Goal: Task Accomplishment & Management: Use online tool/utility

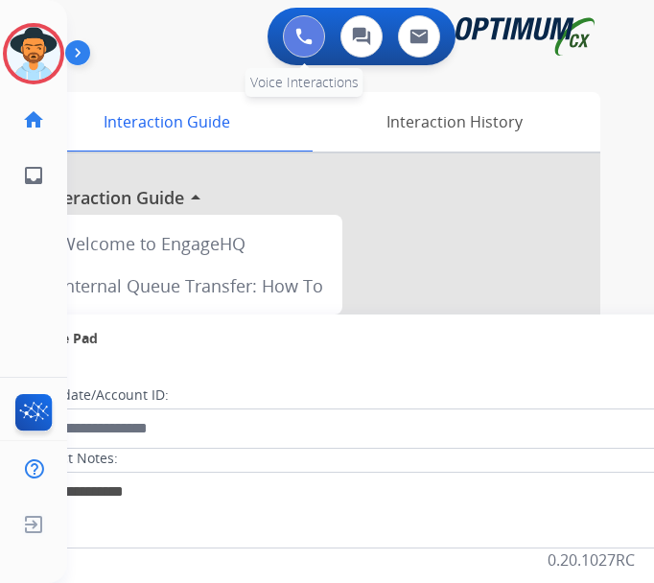
click at [316, 26] on button at bounding box center [304, 36] width 42 height 42
click at [312, 39] on img at bounding box center [303, 36] width 17 height 17
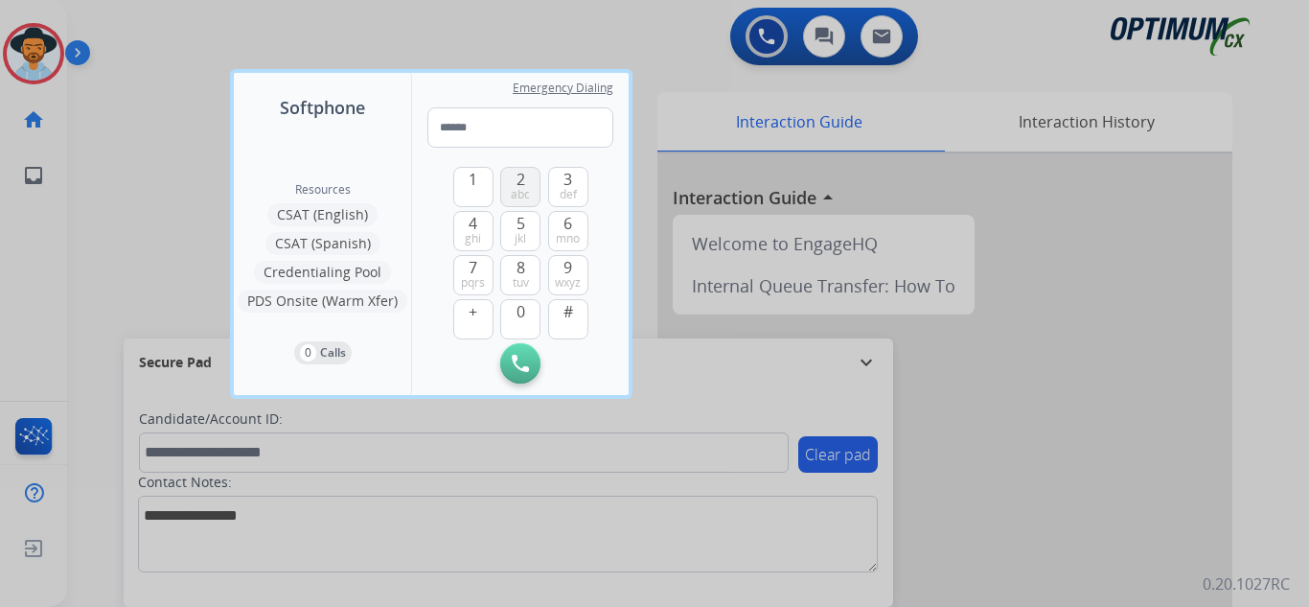
click at [511, 184] on button "2 abc" at bounding box center [520, 187] width 40 height 40
click at [523, 307] on span "0" at bounding box center [521, 311] width 9 height 23
click at [538, 173] on button "2 abc" at bounding box center [520, 187] width 40 height 40
click at [482, 218] on button "4 ghi" at bounding box center [473, 231] width 40 height 40
click at [504, 196] on button "2 abc" at bounding box center [520, 187] width 40 height 40
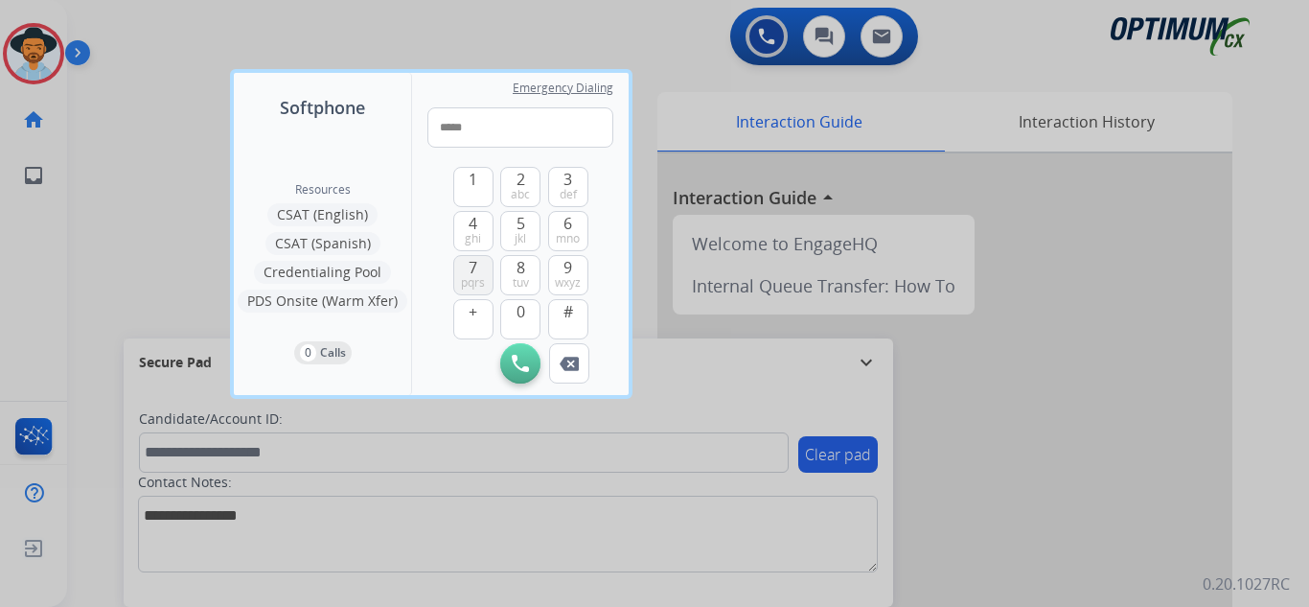
click at [468, 284] on span "pqrs" at bounding box center [473, 282] width 24 height 15
click at [477, 267] on span "7" at bounding box center [473, 267] width 9 height 23
click at [576, 270] on button "9 wxyz" at bounding box center [568, 275] width 40 height 40
click at [521, 312] on span "0" at bounding box center [521, 311] width 9 height 23
click at [560, 275] on span "wxyz" at bounding box center [568, 282] width 26 height 15
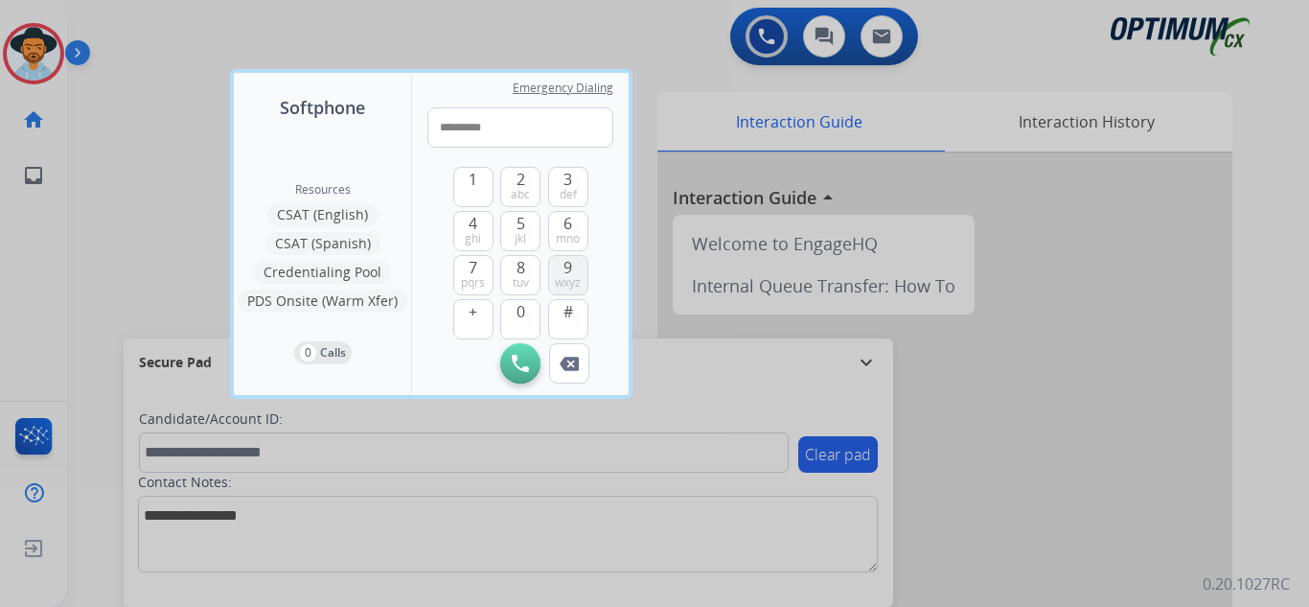
type input "**********"
click at [524, 358] on img at bounding box center [520, 363] width 17 height 17
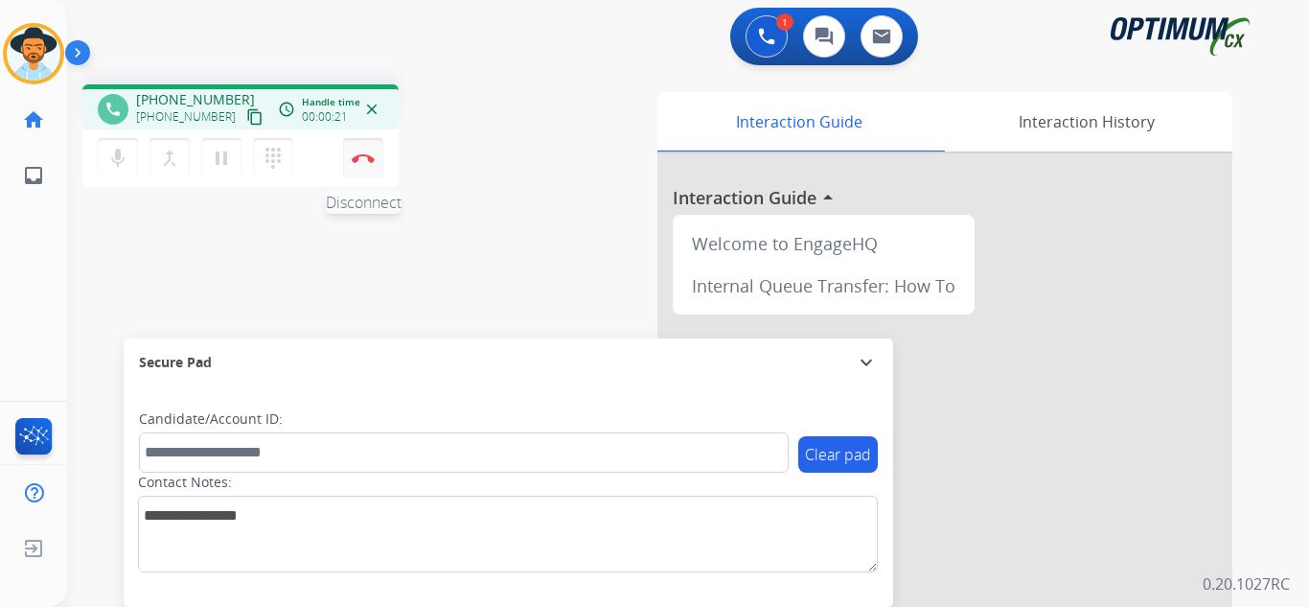
click at [361, 160] on img at bounding box center [363, 158] width 23 height 10
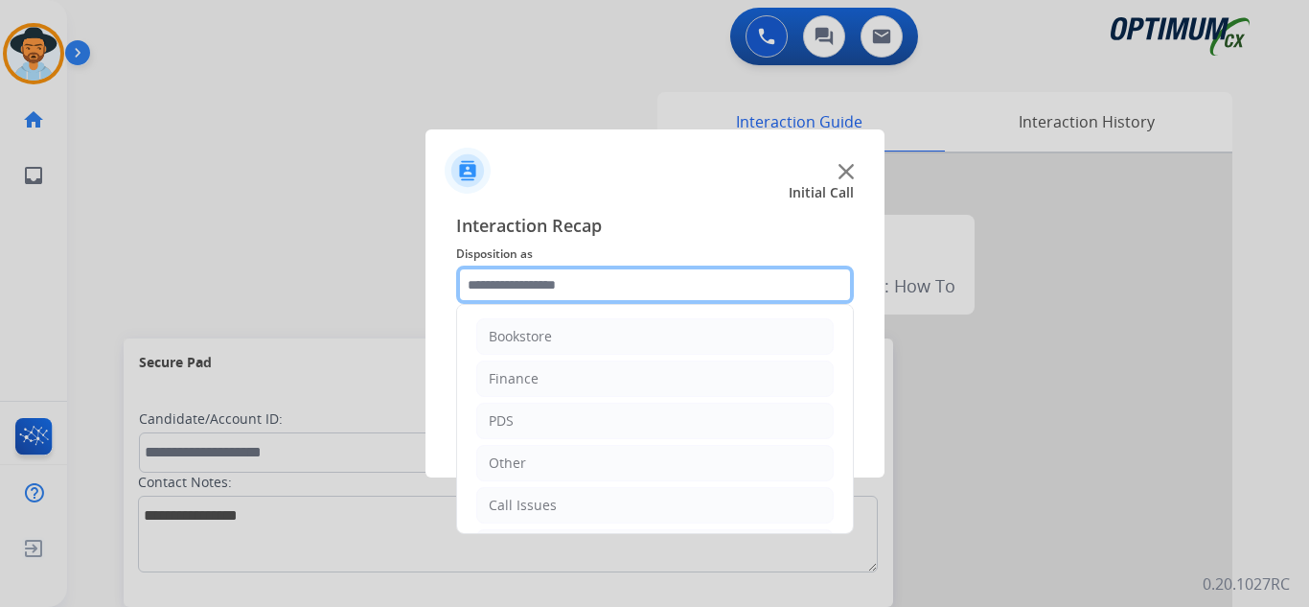
click at [614, 289] on input "text" at bounding box center [655, 285] width 398 height 38
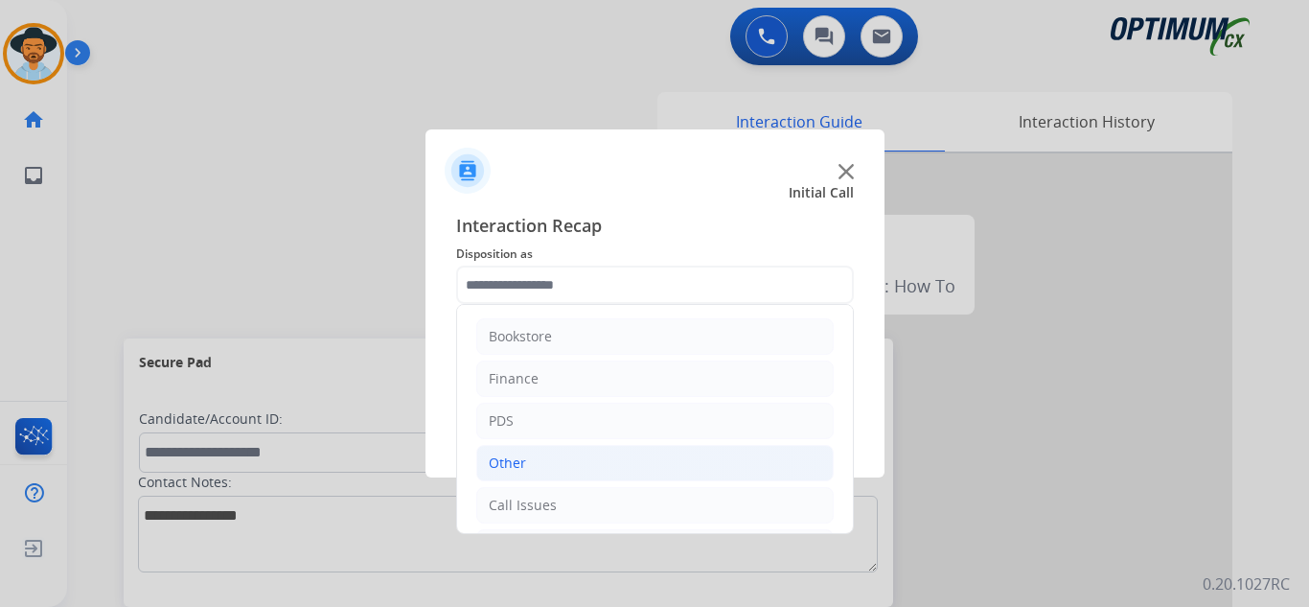
click at [537, 474] on li "Other" at bounding box center [655, 463] width 358 height 36
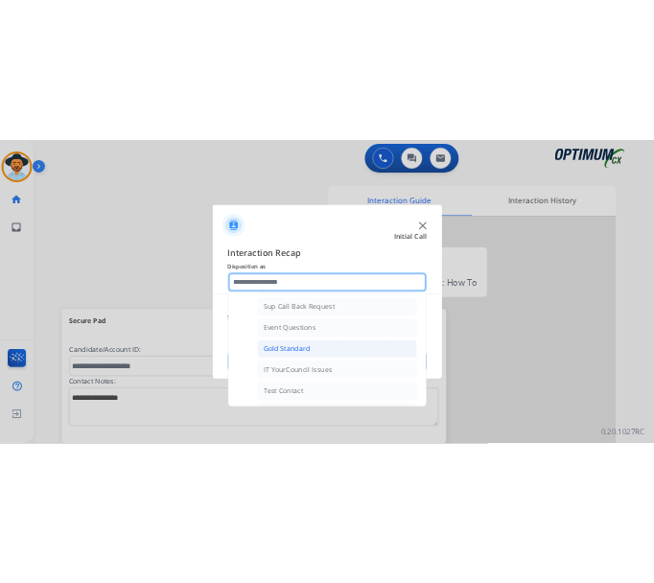
scroll to position [383, 0]
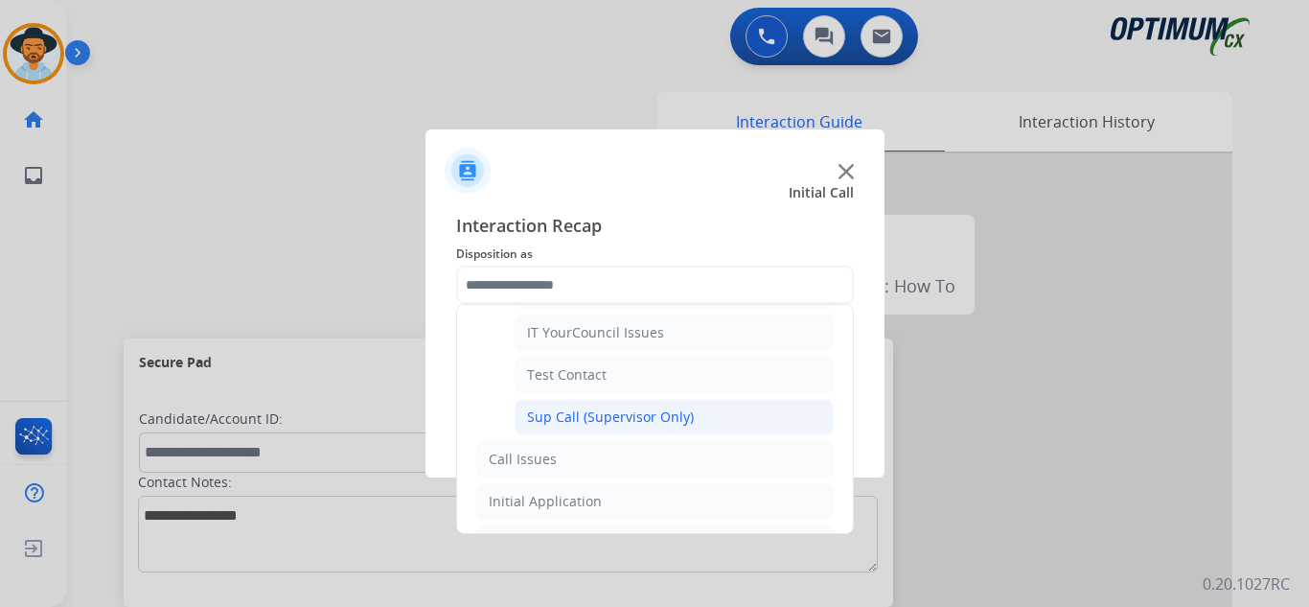
click at [527, 425] on div "Sup Call (Supervisor Only)" at bounding box center [610, 416] width 167 height 19
type input "**********"
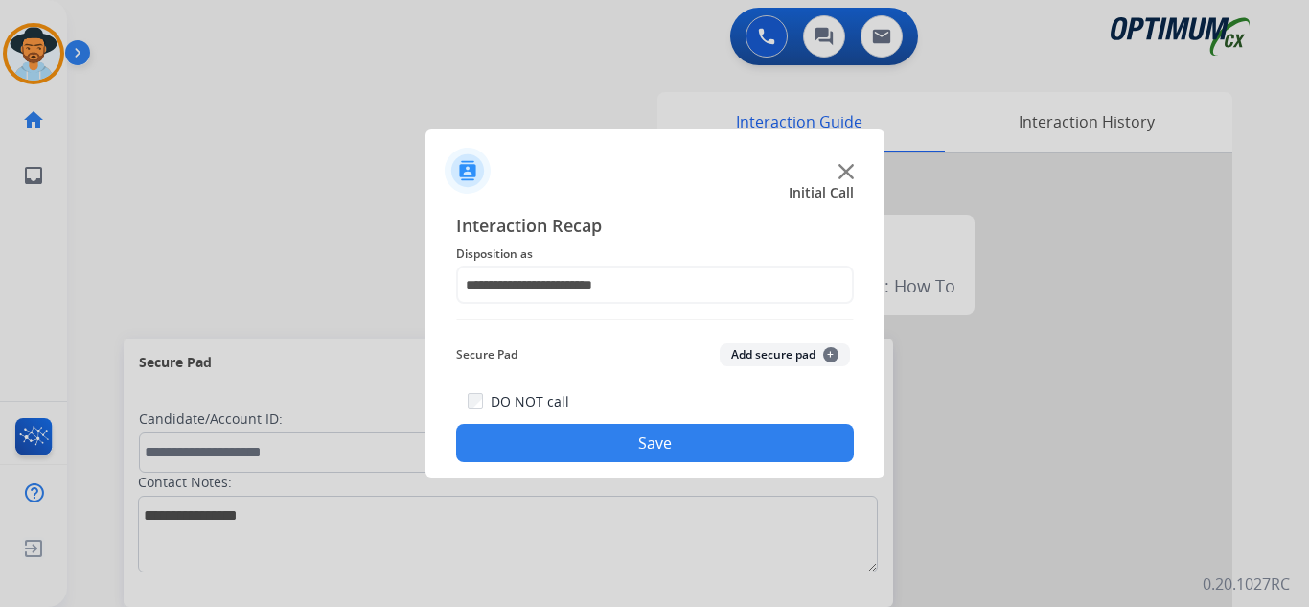
click at [648, 439] on button "Save" at bounding box center [655, 443] width 398 height 38
